Goal: Task Accomplishment & Management: Use online tool/utility

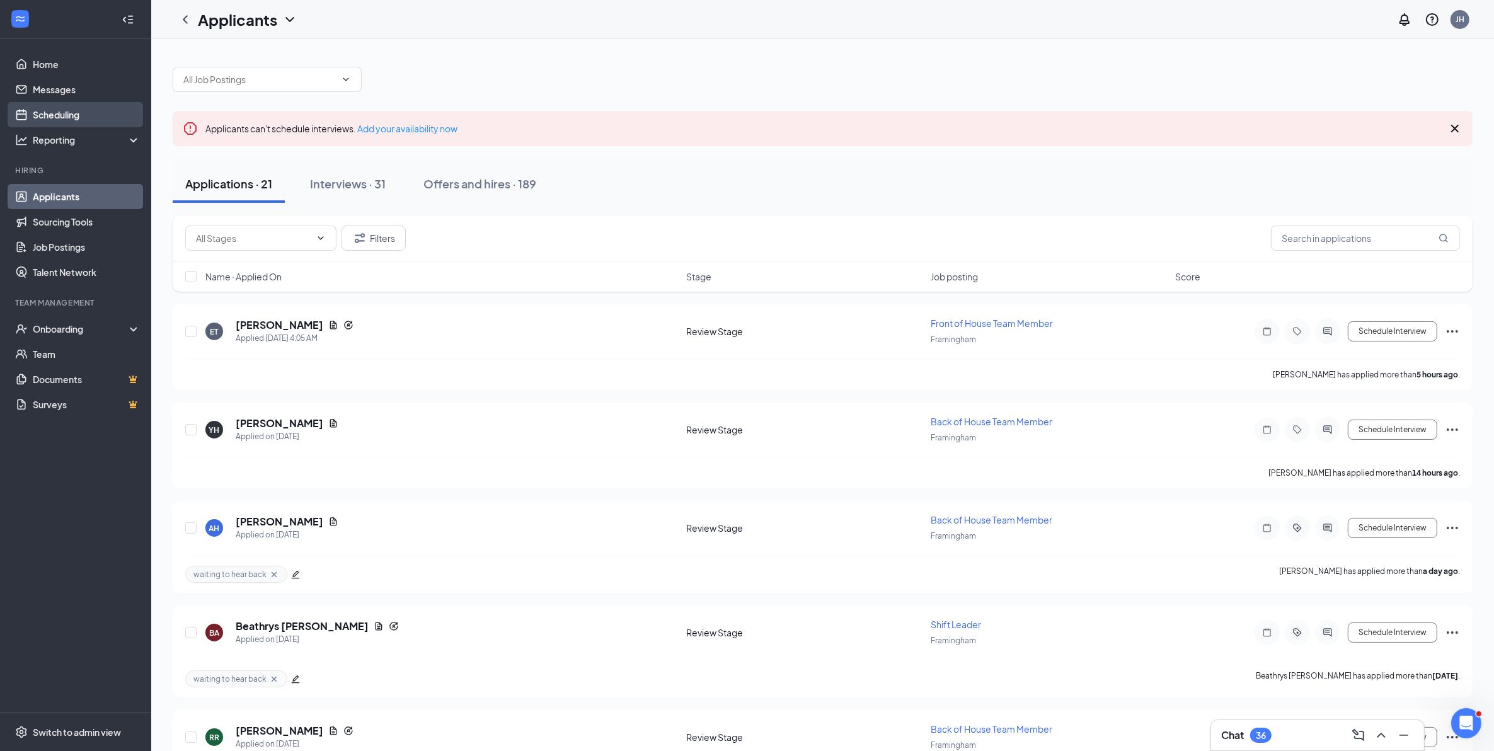
click at [54, 120] on link "Scheduling" at bounding box center [87, 114] width 108 height 25
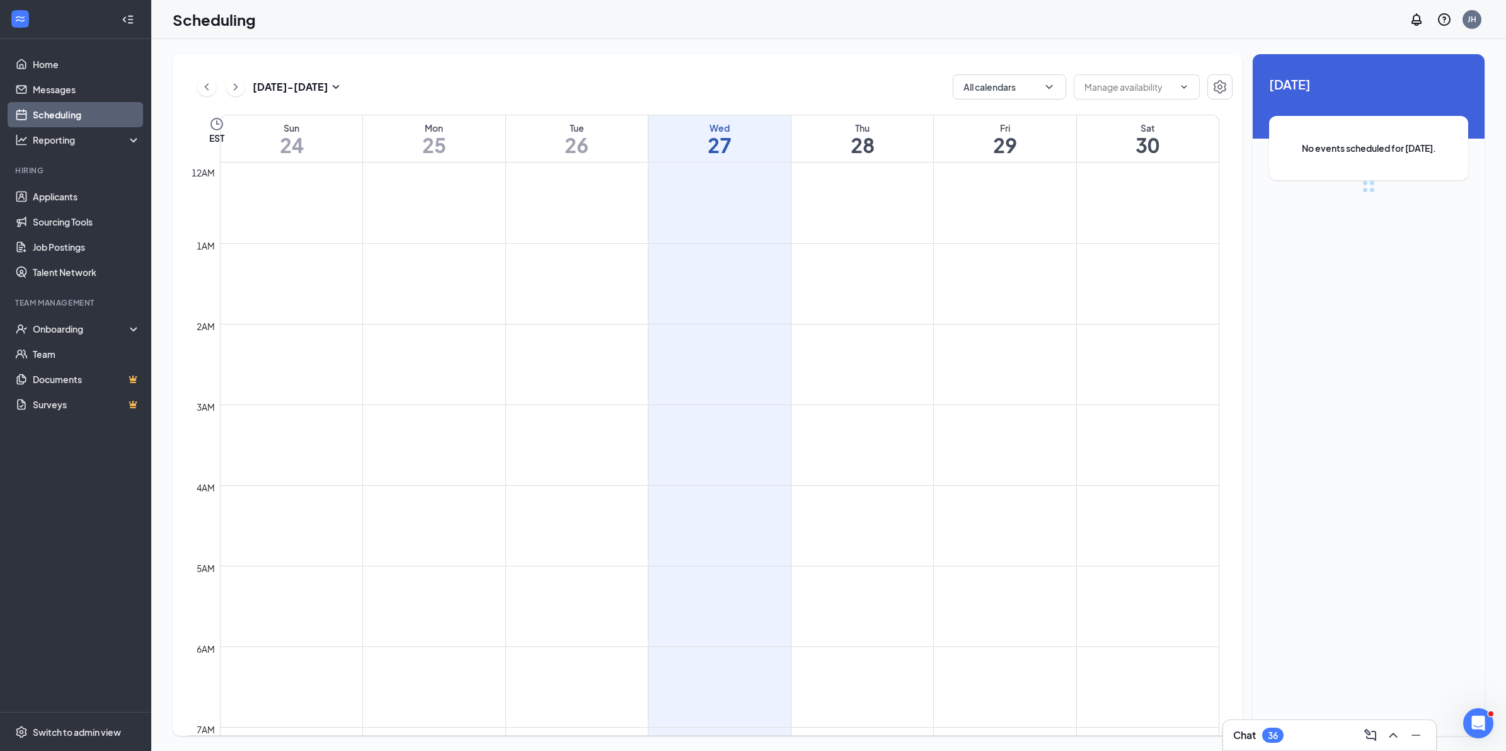
scroll to position [619, 0]
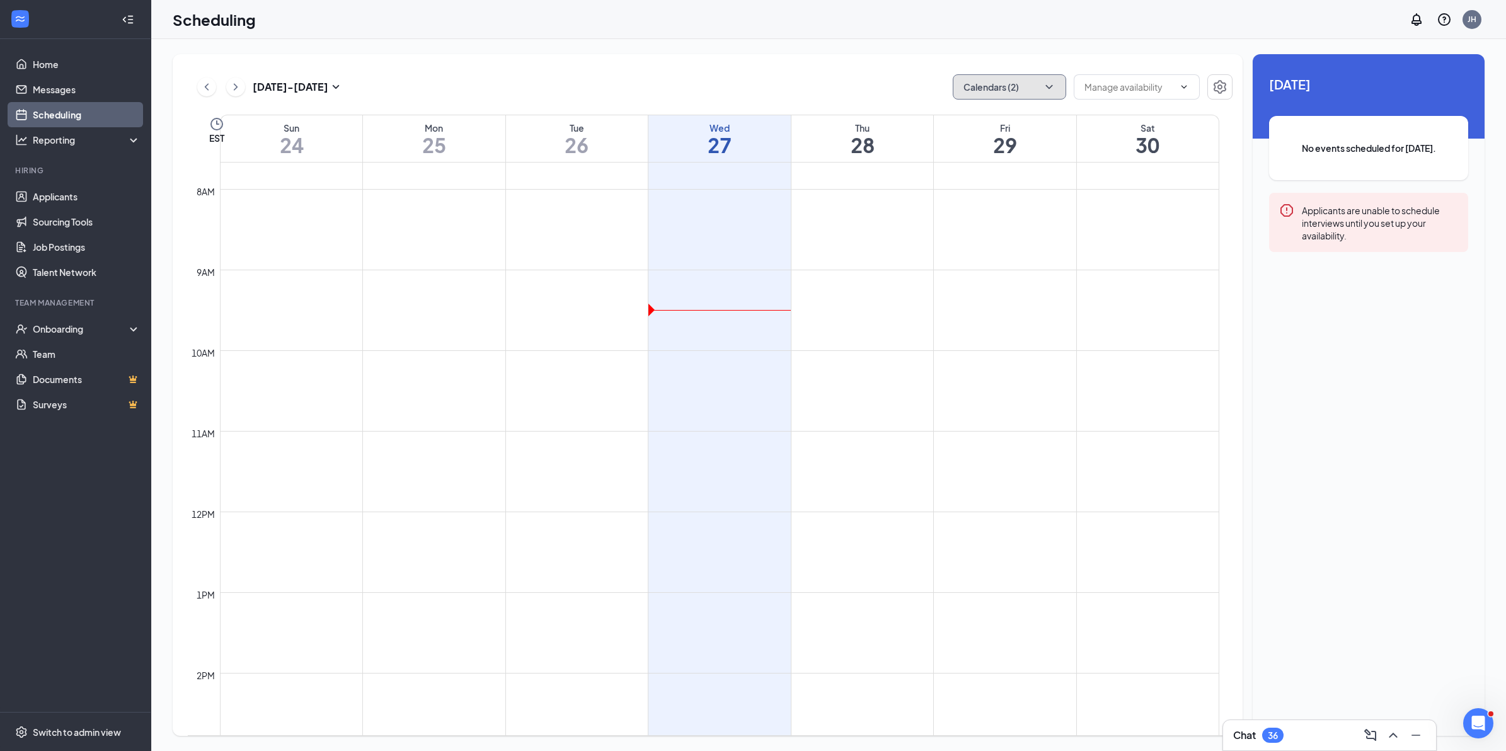
click at [1044, 88] on icon "ChevronDown" at bounding box center [1049, 87] width 13 height 13
click at [965, 197] on input "[PERSON_NAME]" at bounding box center [1007, 198] width 89 height 13
checkbox input "true"
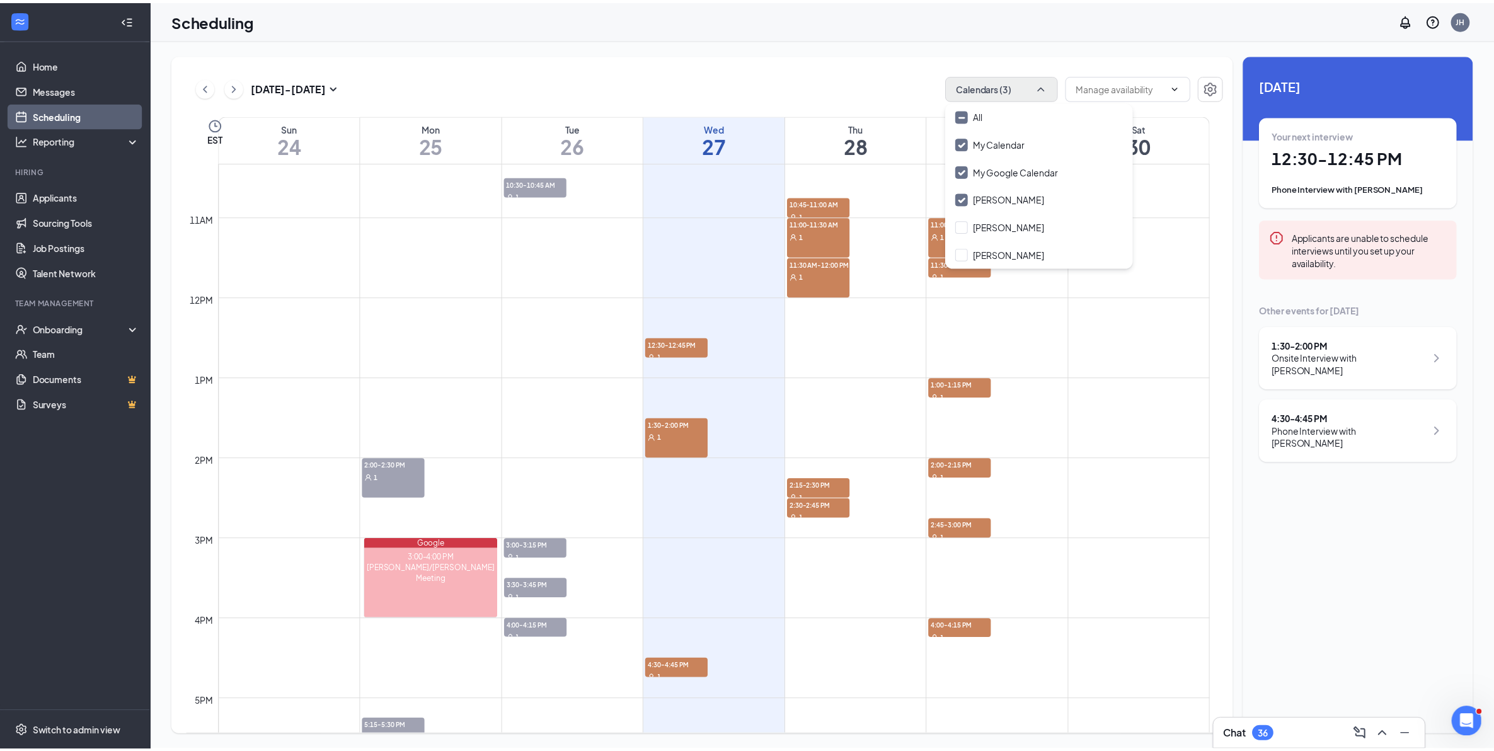
scroll to position [934, 0]
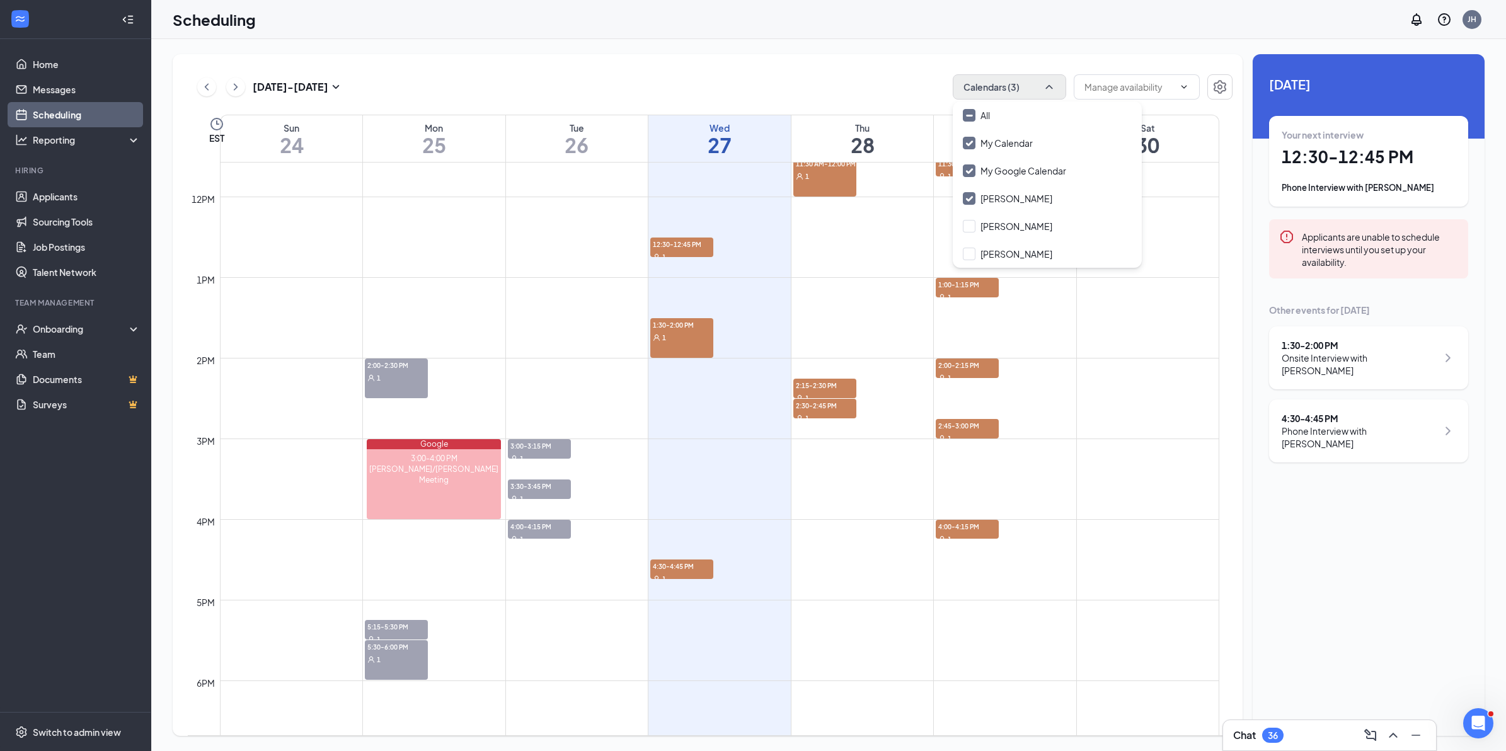
click at [696, 338] on div "1" at bounding box center [681, 337] width 63 height 13
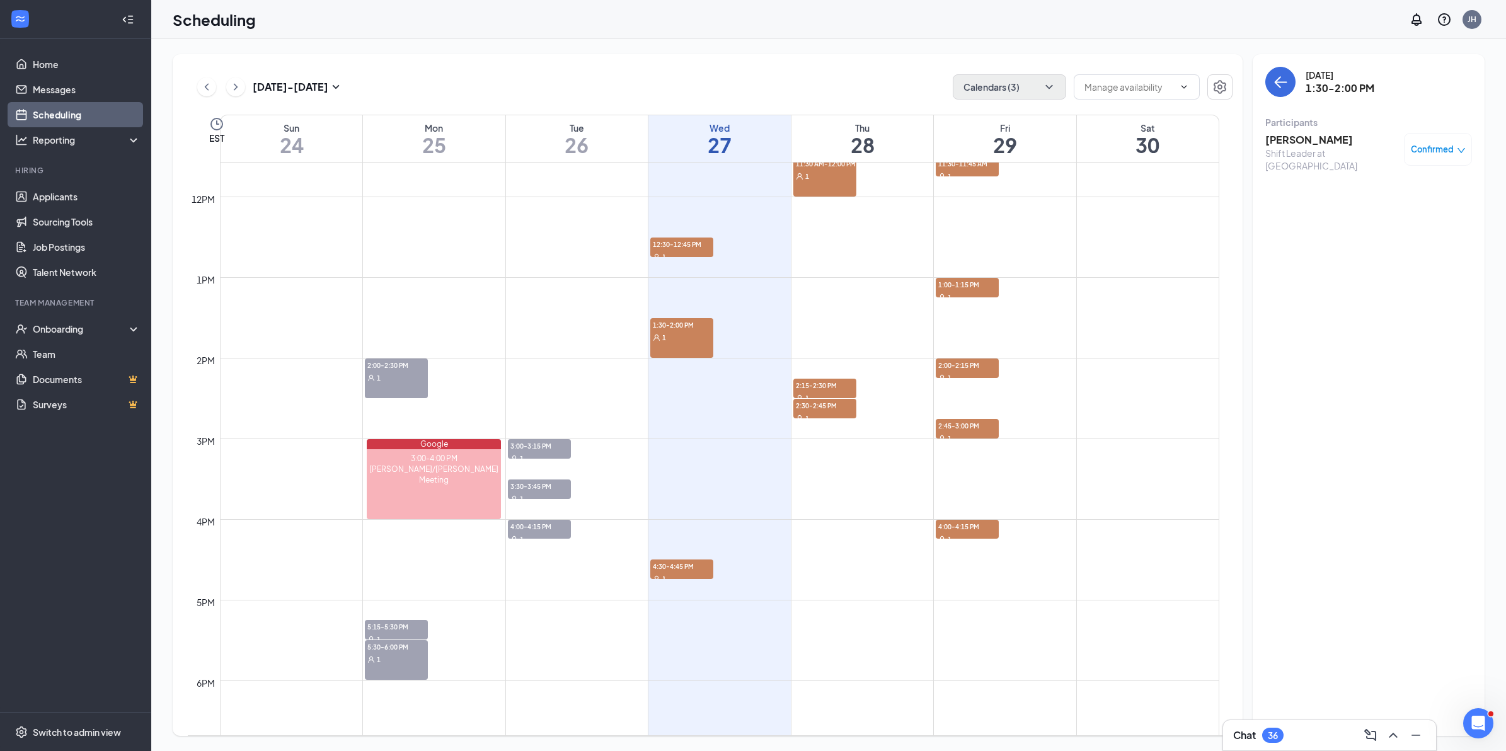
click at [1309, 137] on h3 "[PERSON_NAME]" at bounding box center [1331, 140] width 132 height 14
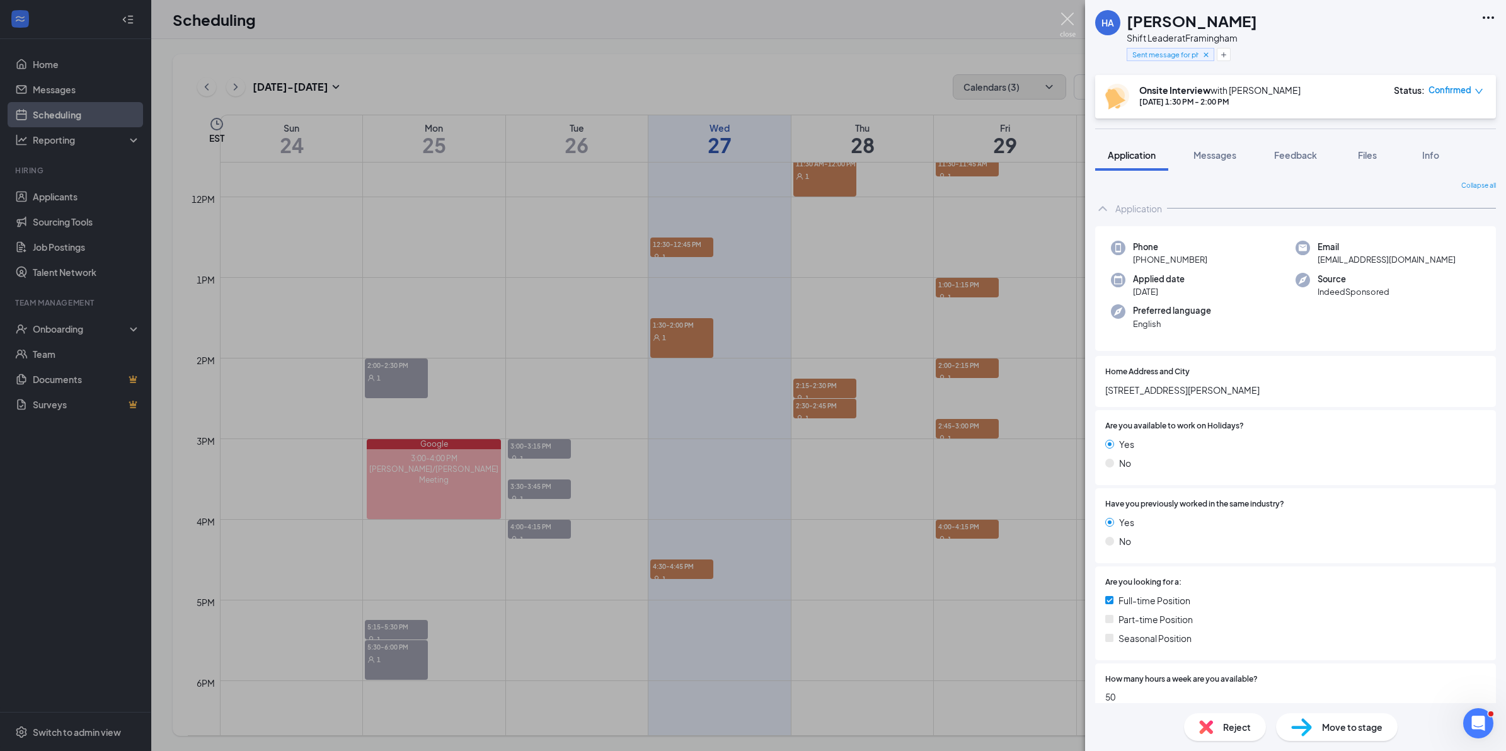
click at [1065, 20] on img at bounding box center [1068, 25] width 16 height 25
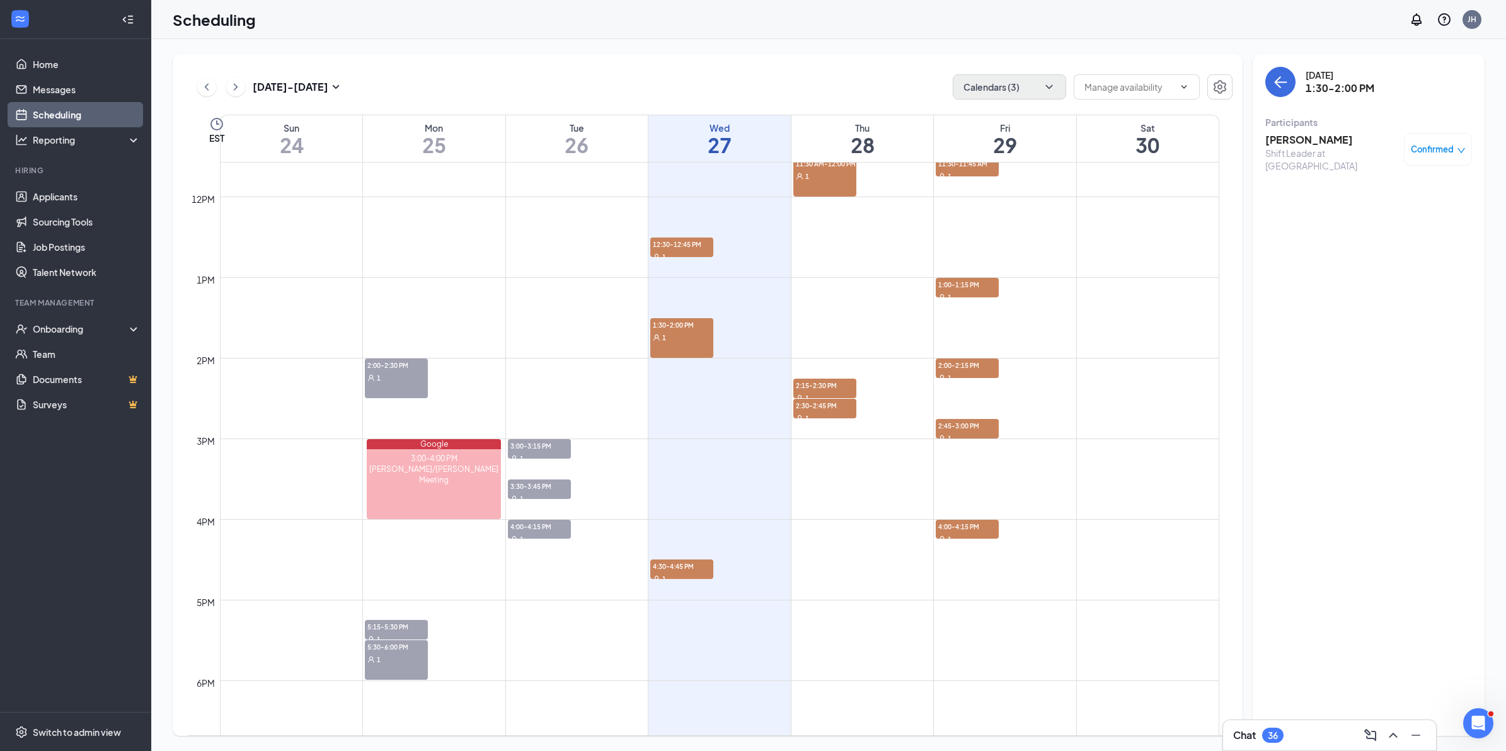
click at [689, 338] on div "1" at bounding box center [681, 337] width 63 height 13
click at [112, 197] on link "Applicants" at bounding box center [87, 196] width 108 height 25
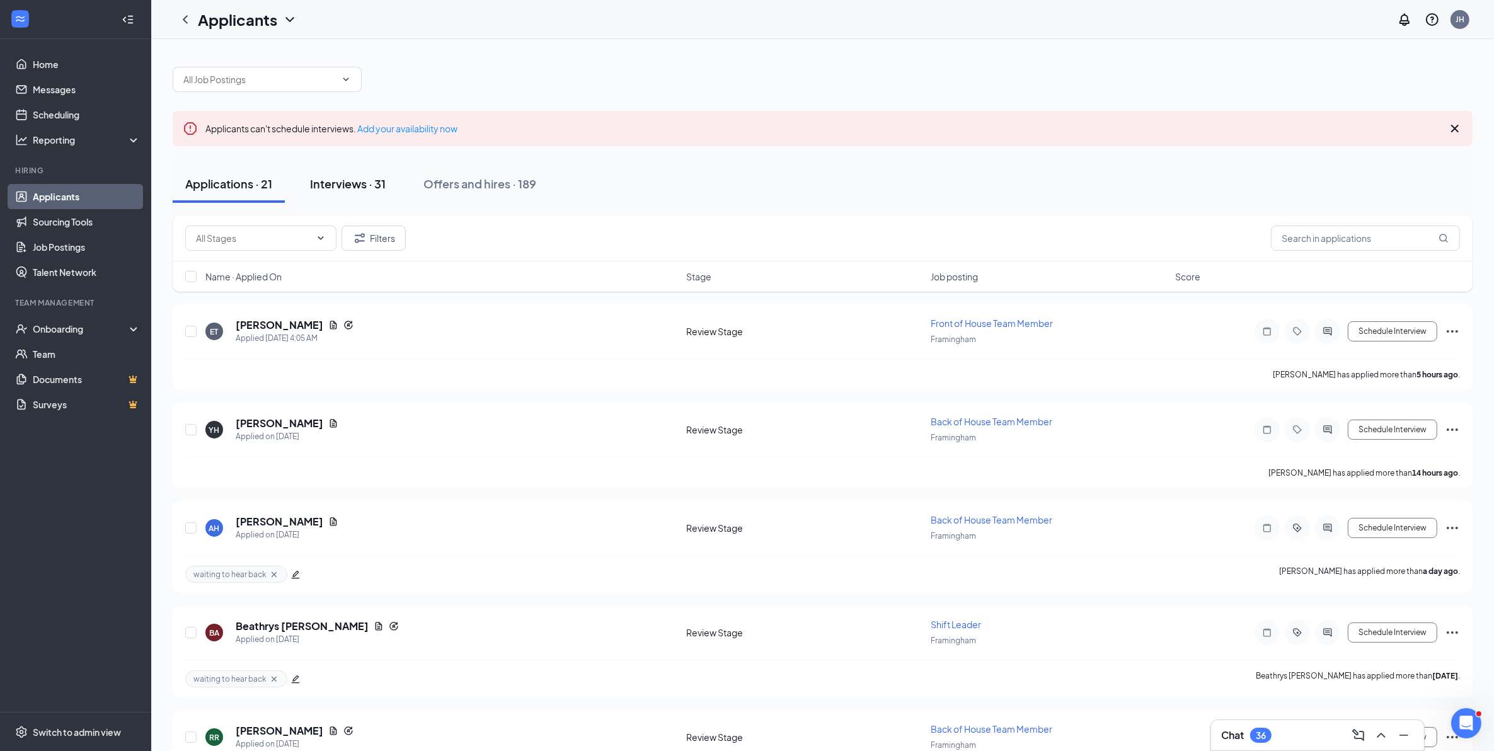
click at [361, 180] on div "Interviews · 31" at bounding box center [348, 184] width 76 height 16
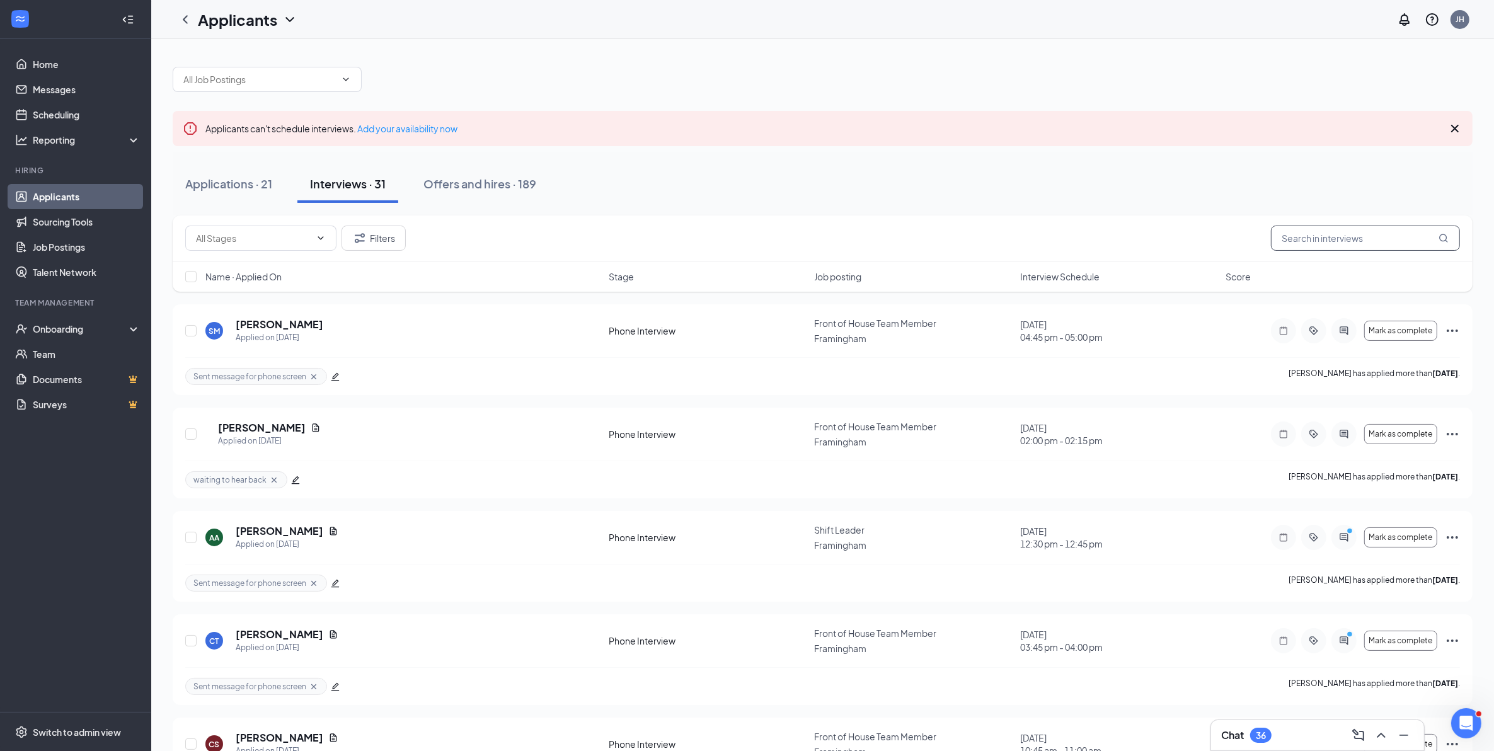
click at [1317, 235] on input "text" at bounding box center [1365, 238] width 189 height 25
type input "j"
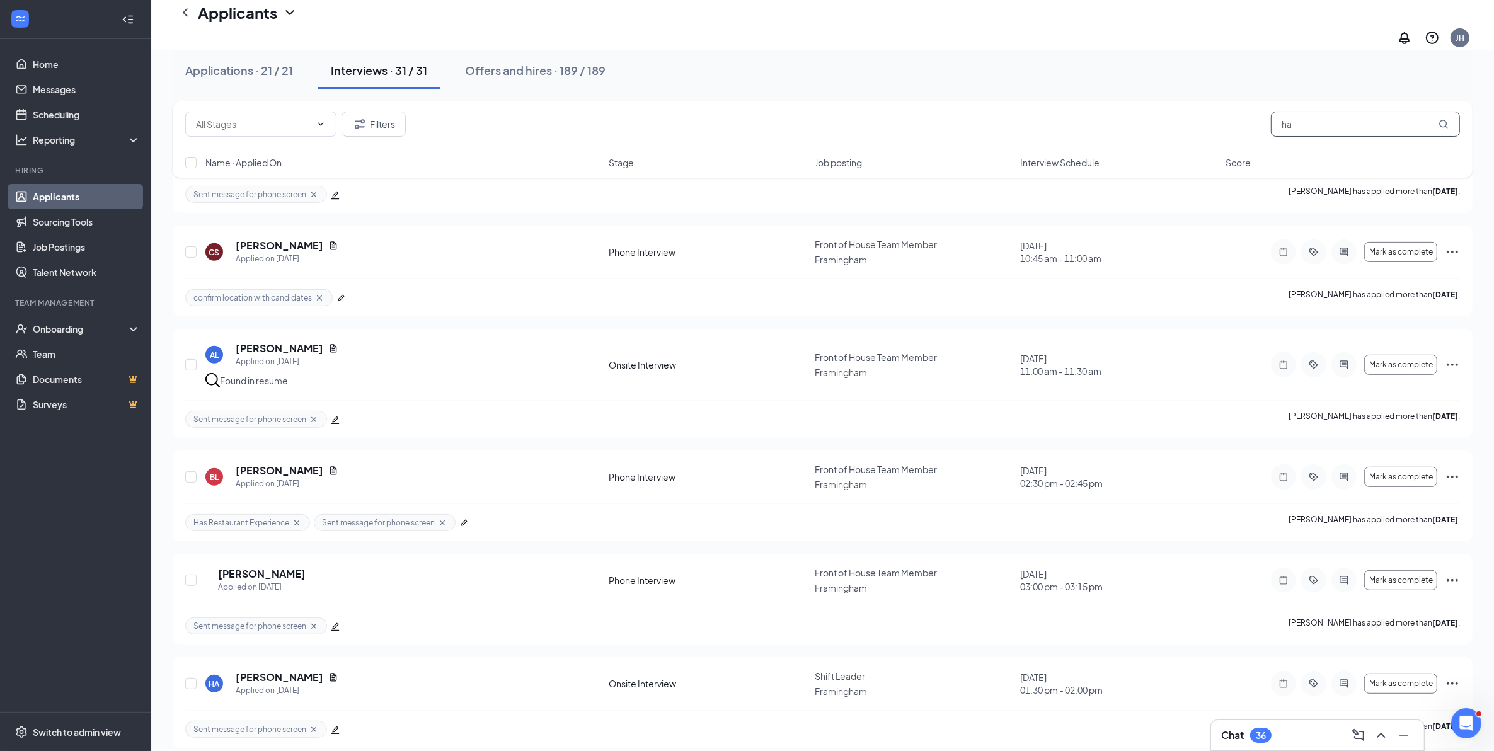
scroll to position [630, 0]
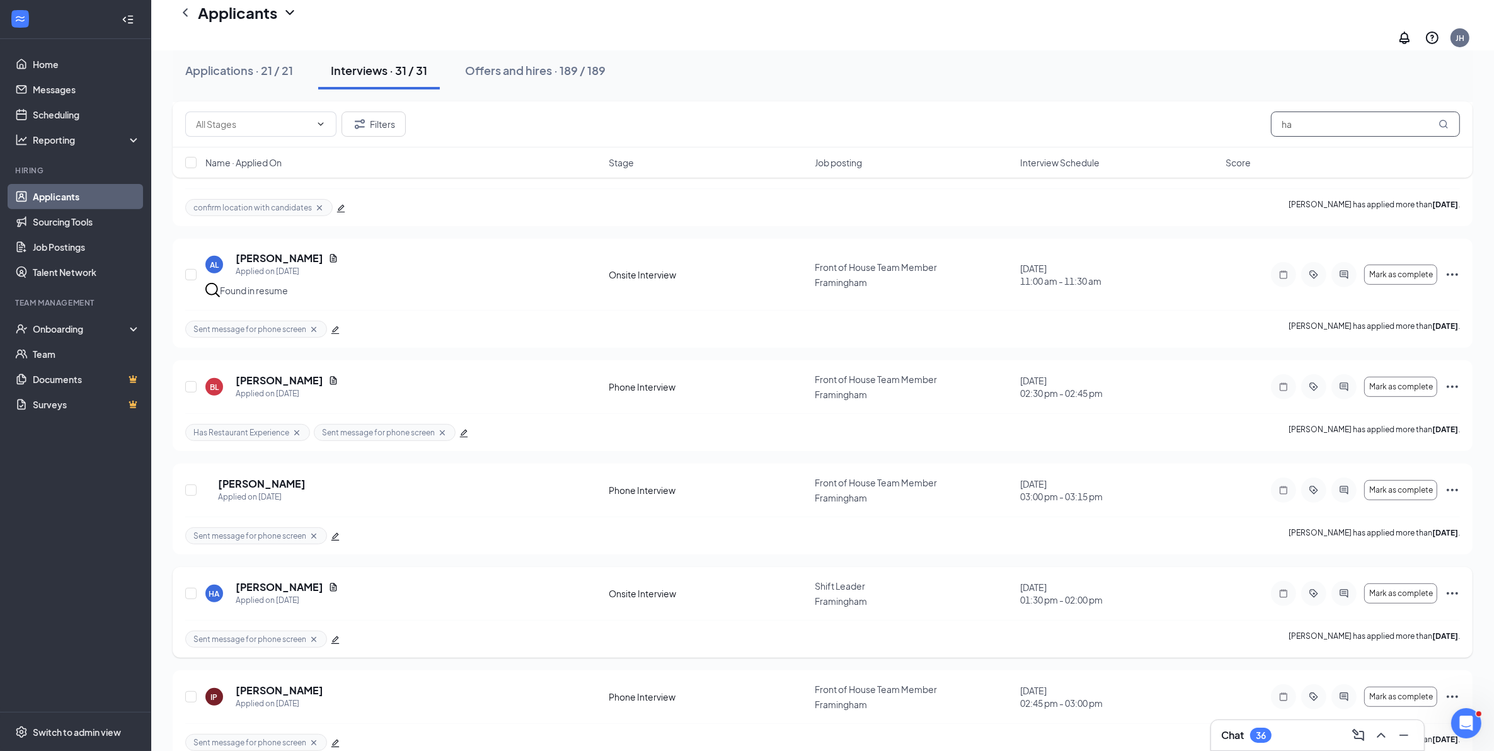
type input "ha"
click at [1453, 586] on icon "Ellipses" at bounding box center [1452, 593] width 15 height 15
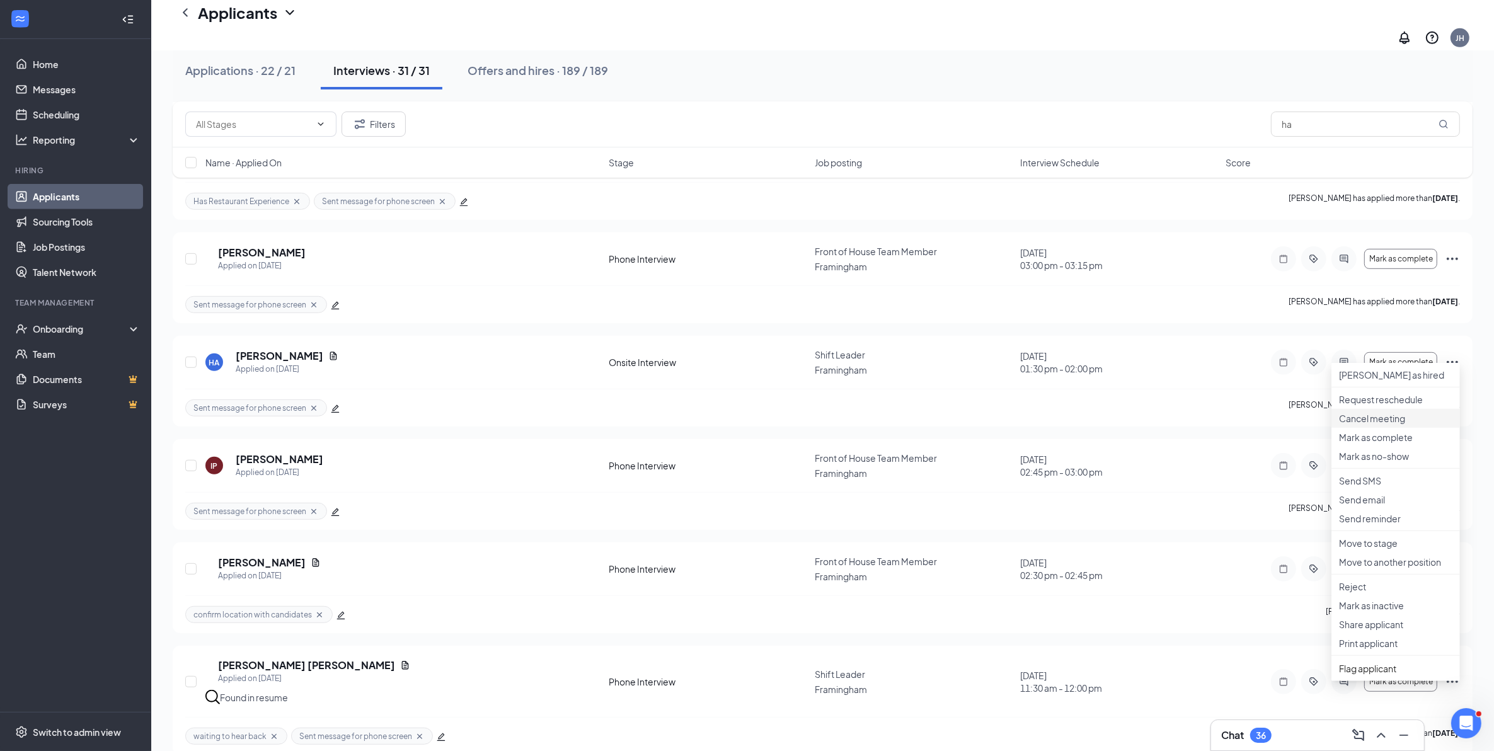
scroll to position [1024, 0]
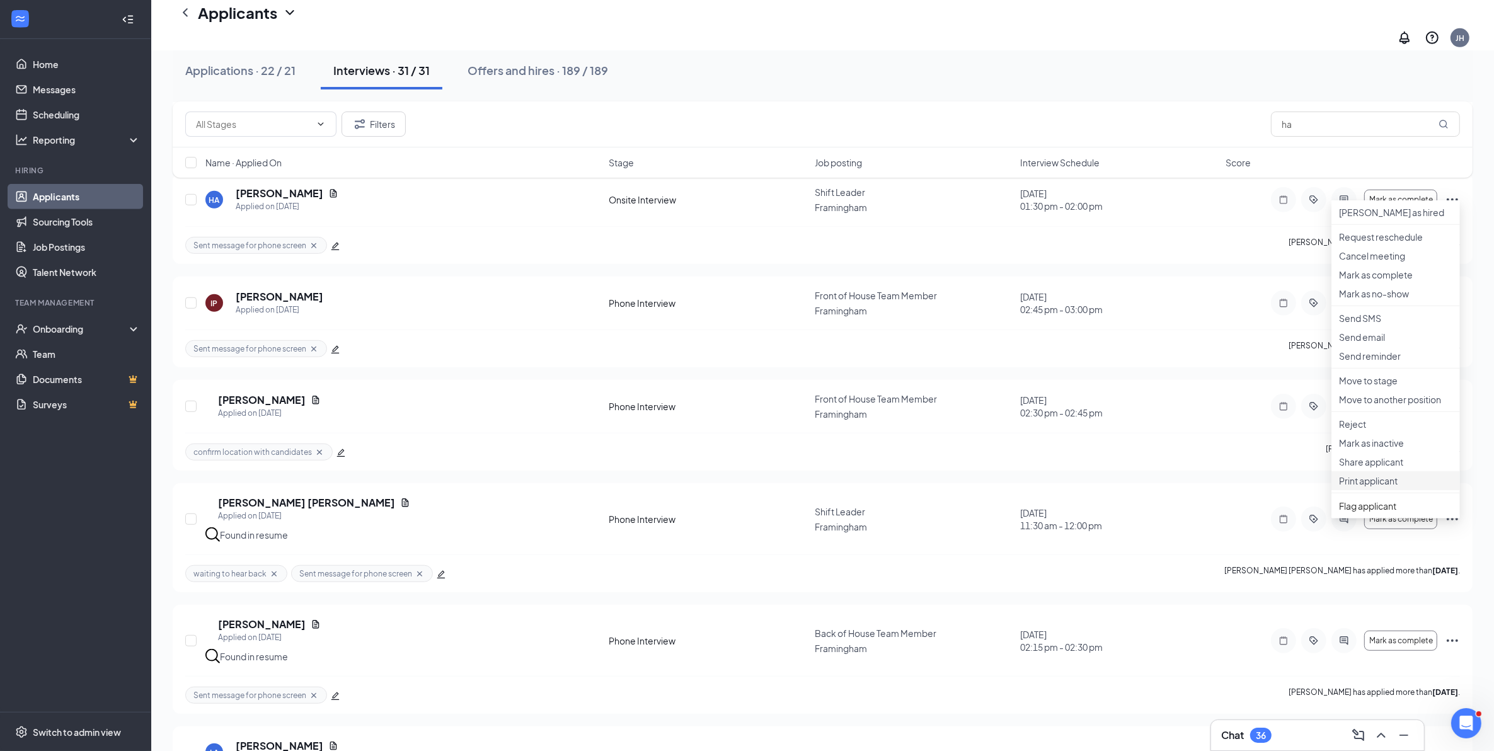
click at [1388, 487] on p "Print applicant" at bounding box center [1395, 480] width 113 height 13
